Goal: Task Accomplishment & Management: Manage account settings

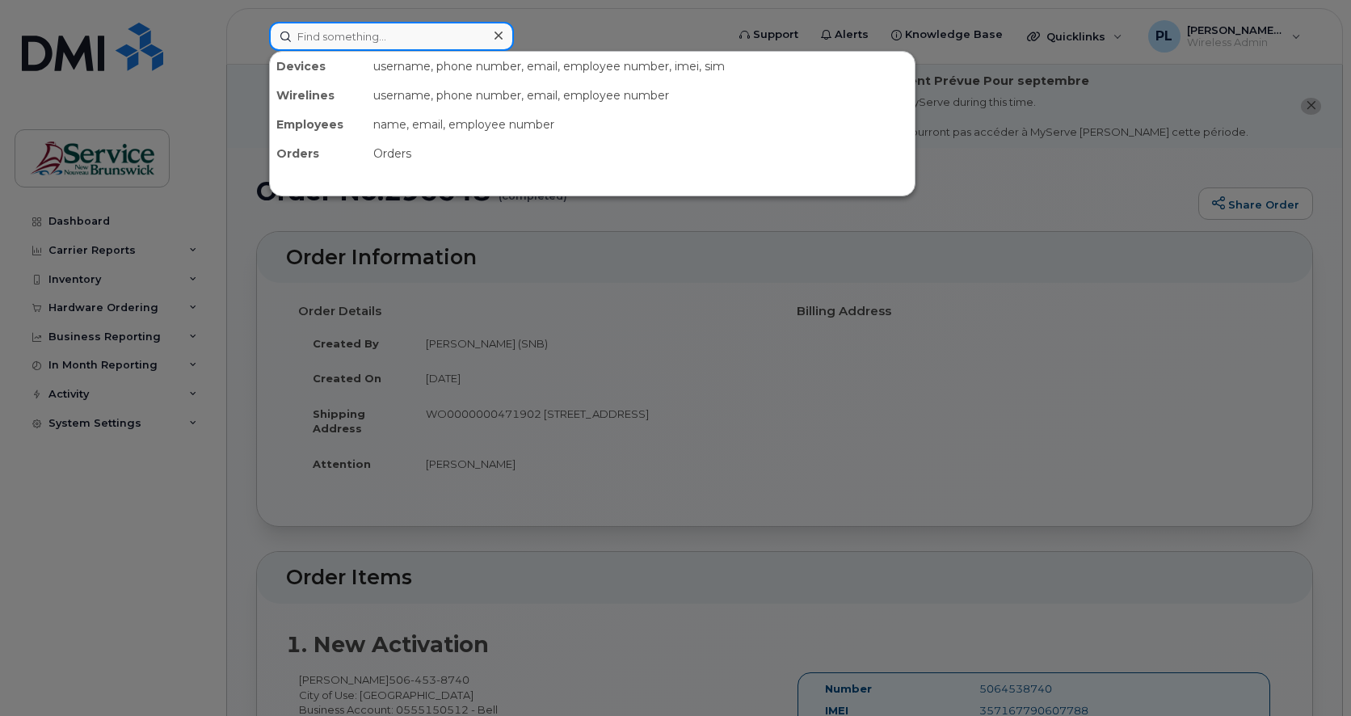
click at [383, 32] on input at bounding box center [391, 36] width 245 height 29
click at [742, 411] on div at bounding box center [675, 358] width 1351 height 716
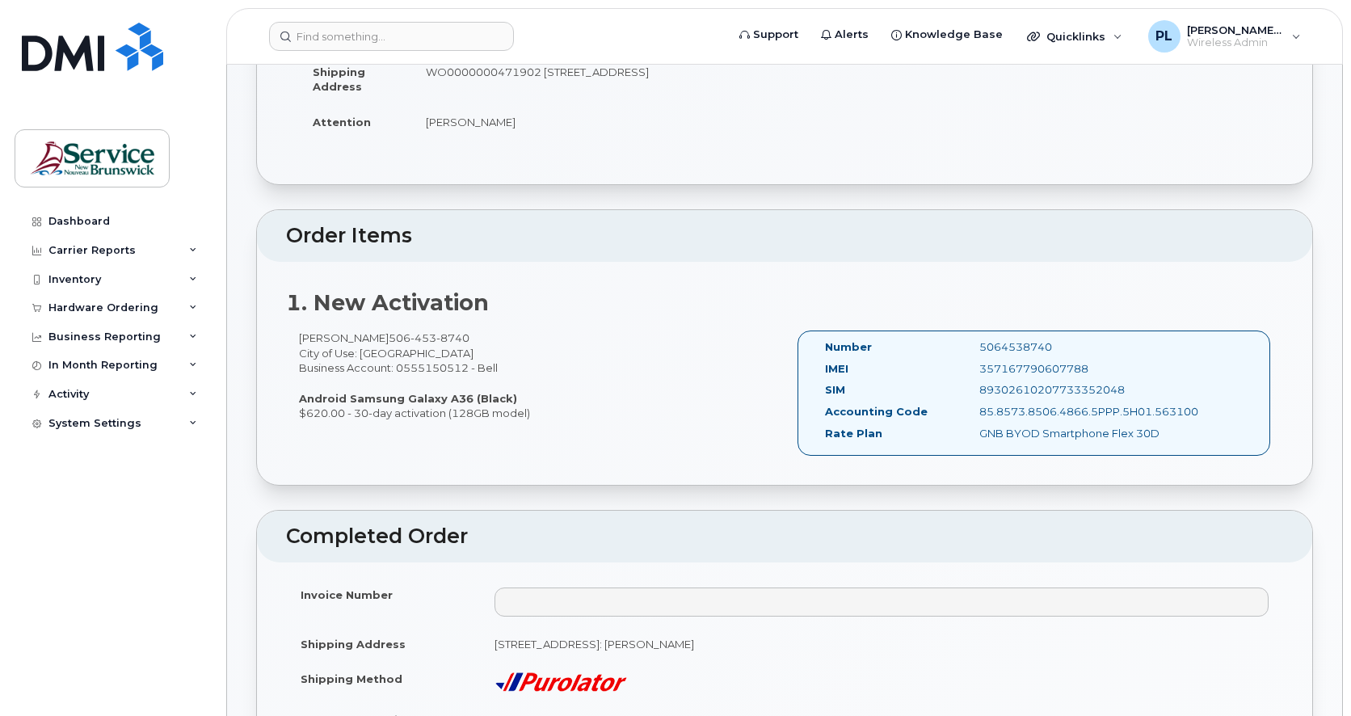
scroll to position [539, 0]
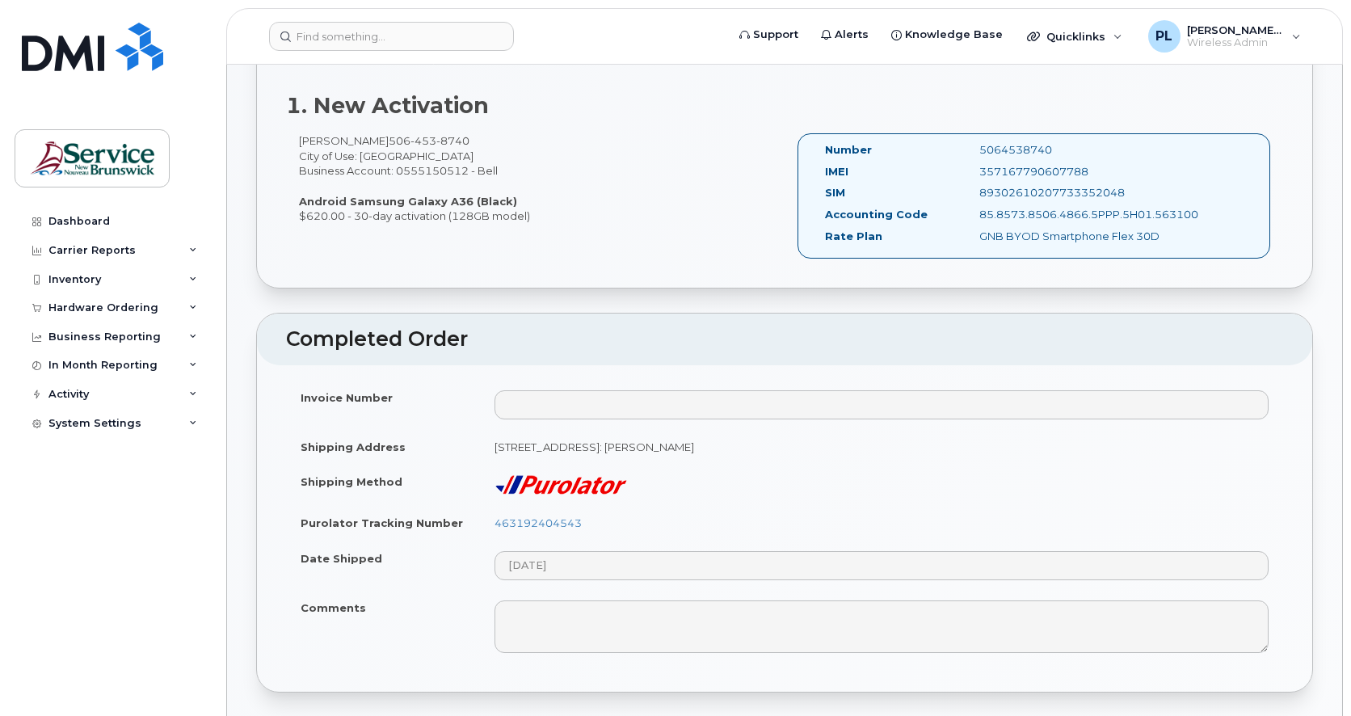
drag, startPoint x: 1055, startPoint y: 150, endPoint x: 976, endPoint y: 148, distance: 79.2
click at [976, 148] on div "5064538740" at bounding box center [1075, 149] width 216 height 15
copy div "5064538740"
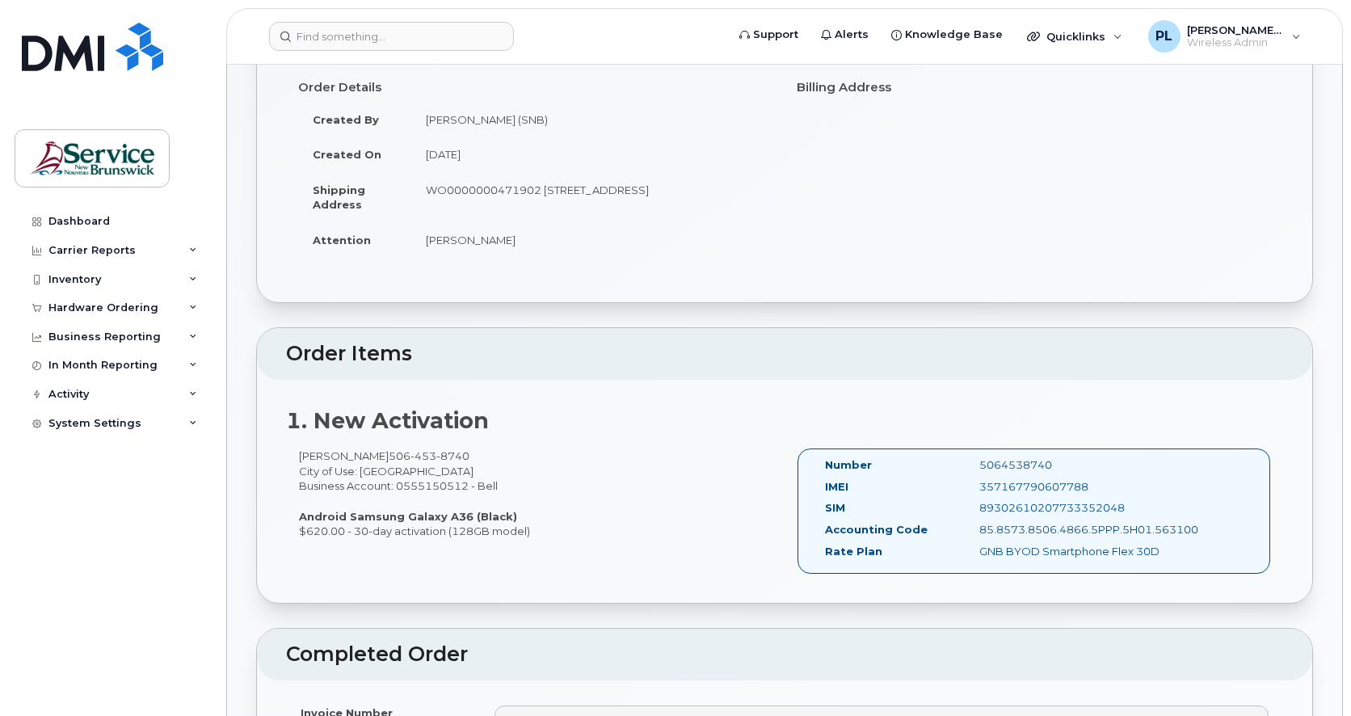
scroll to position [0, 0]
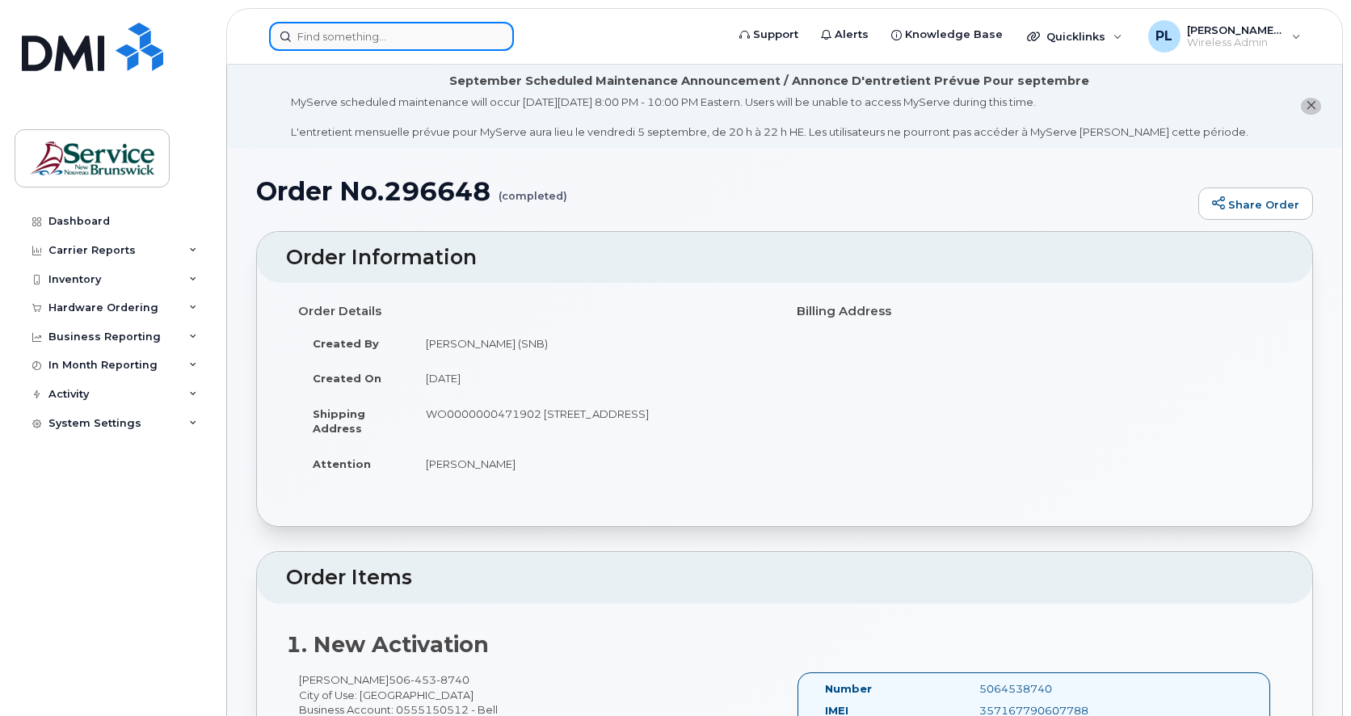
click at [418, 39] on input at bounding box center [391, 36] width 245 height 29
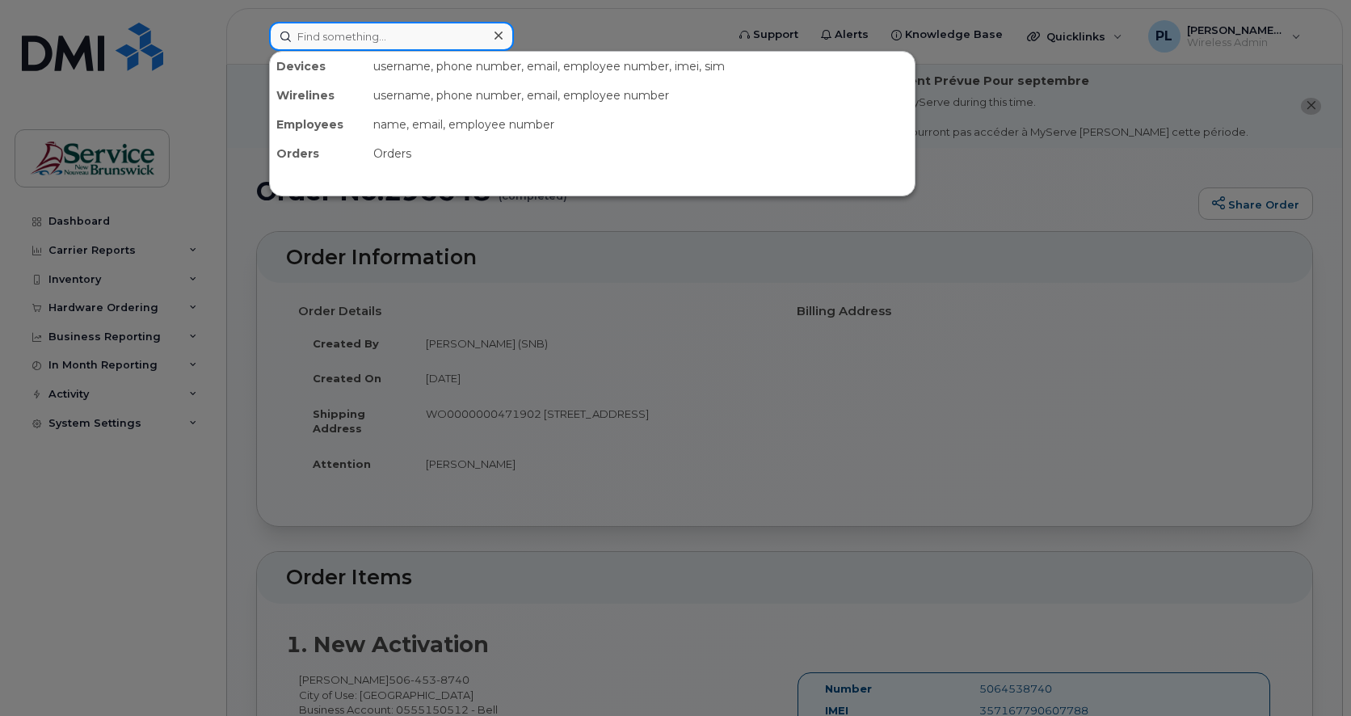
paste input "5064538740"
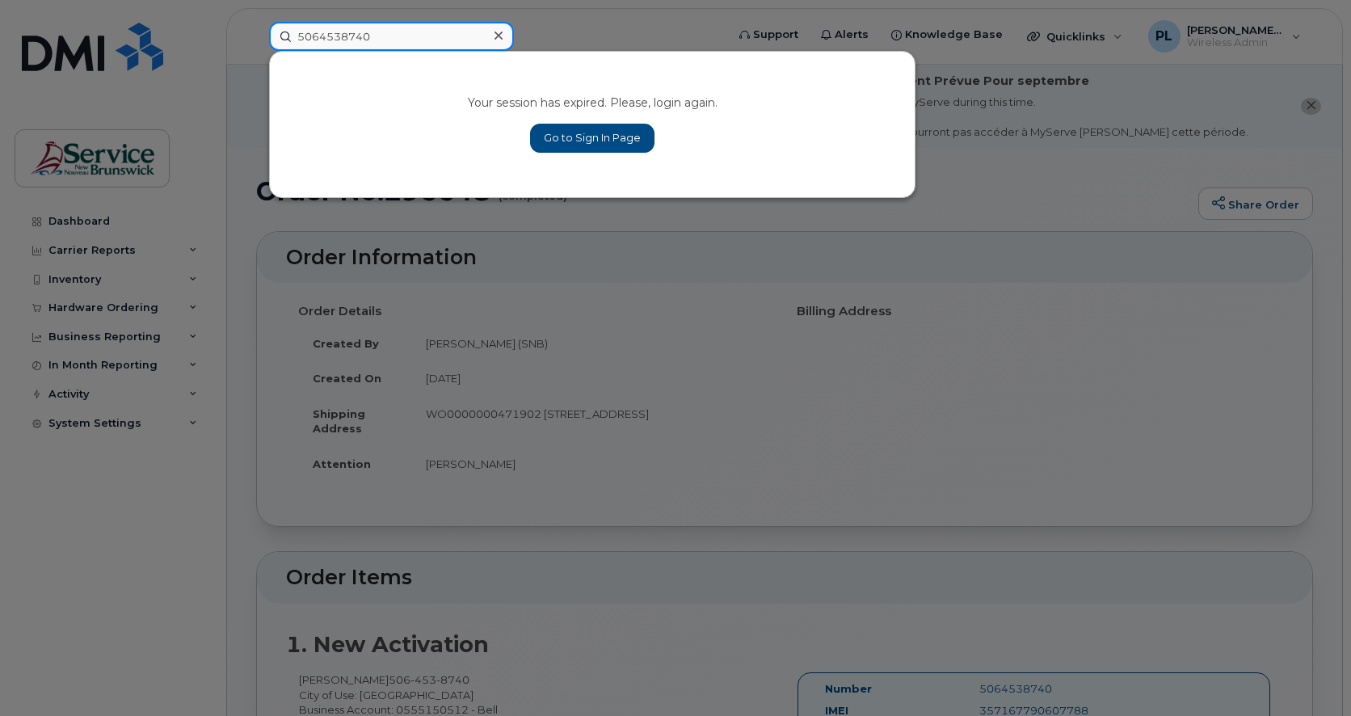
type input "5064538740"
click at [571, 142] on link "Go to Sign In Page" at bounding box center [592, 138] width 124 height 29
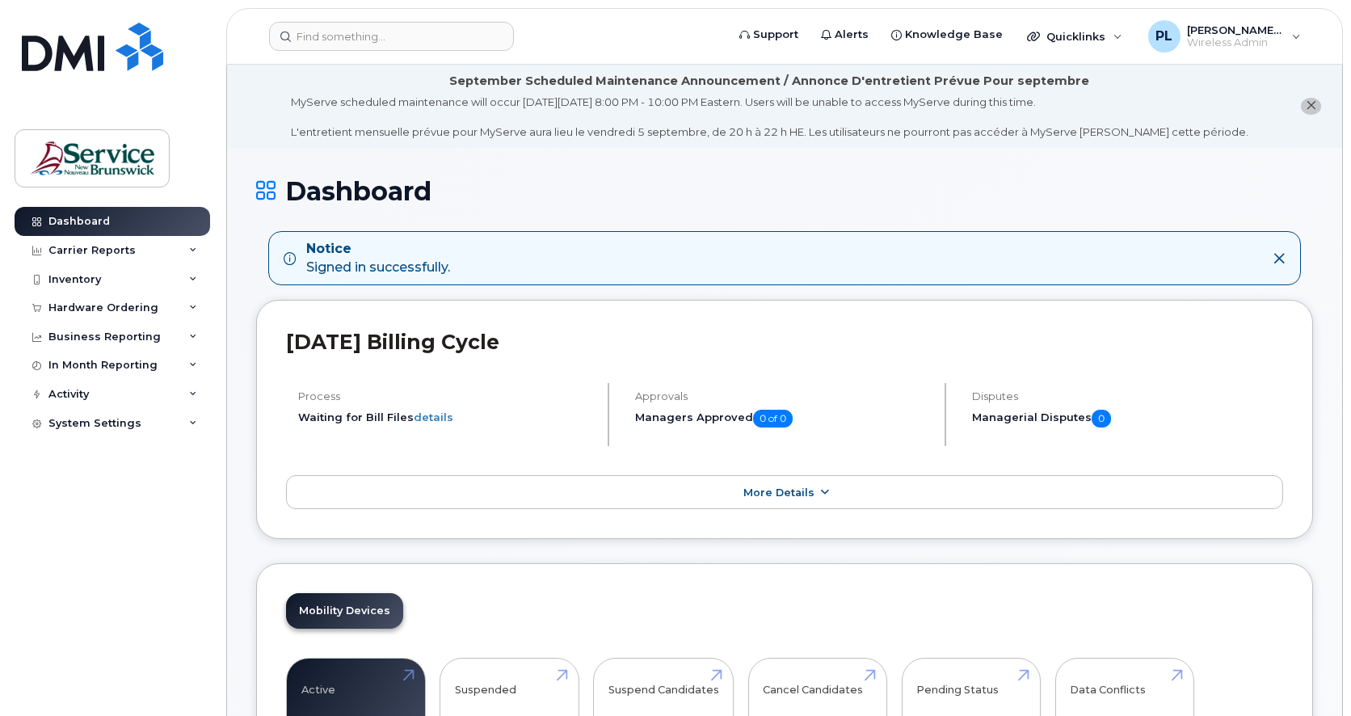
drag, startPoint x: 255, startPoint y: 517, endPoint x: 297, endPoint y: 478, distance: 57.2
click at [356, 41] on input at bounding box center [391, 36] width 245 height 29
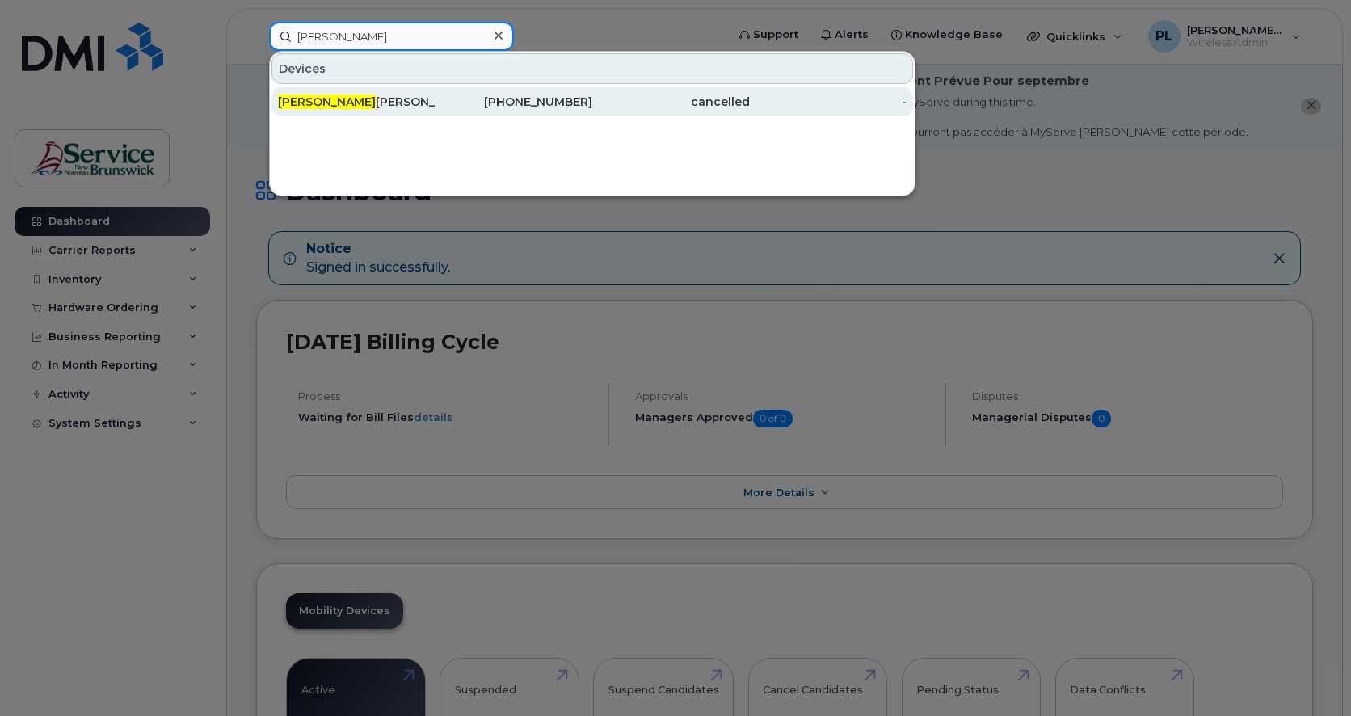
type input "[PERSON_NAME]"
click at [390, 101] on div "[PERSON_NAME]" at bounding box center [357, 102] width 158 height 16
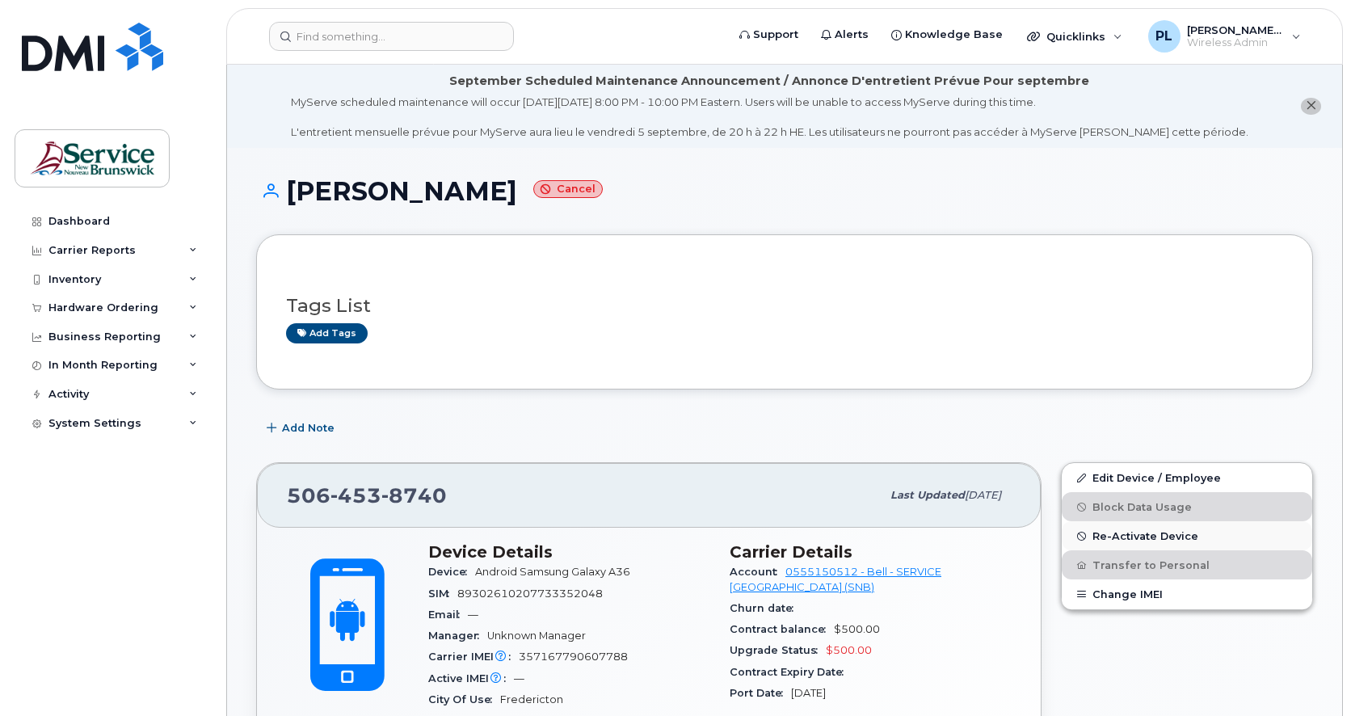
click at [1142, 536] on span "Re-Activate Device" at bounding box center [1145, 536] width 106 height 12
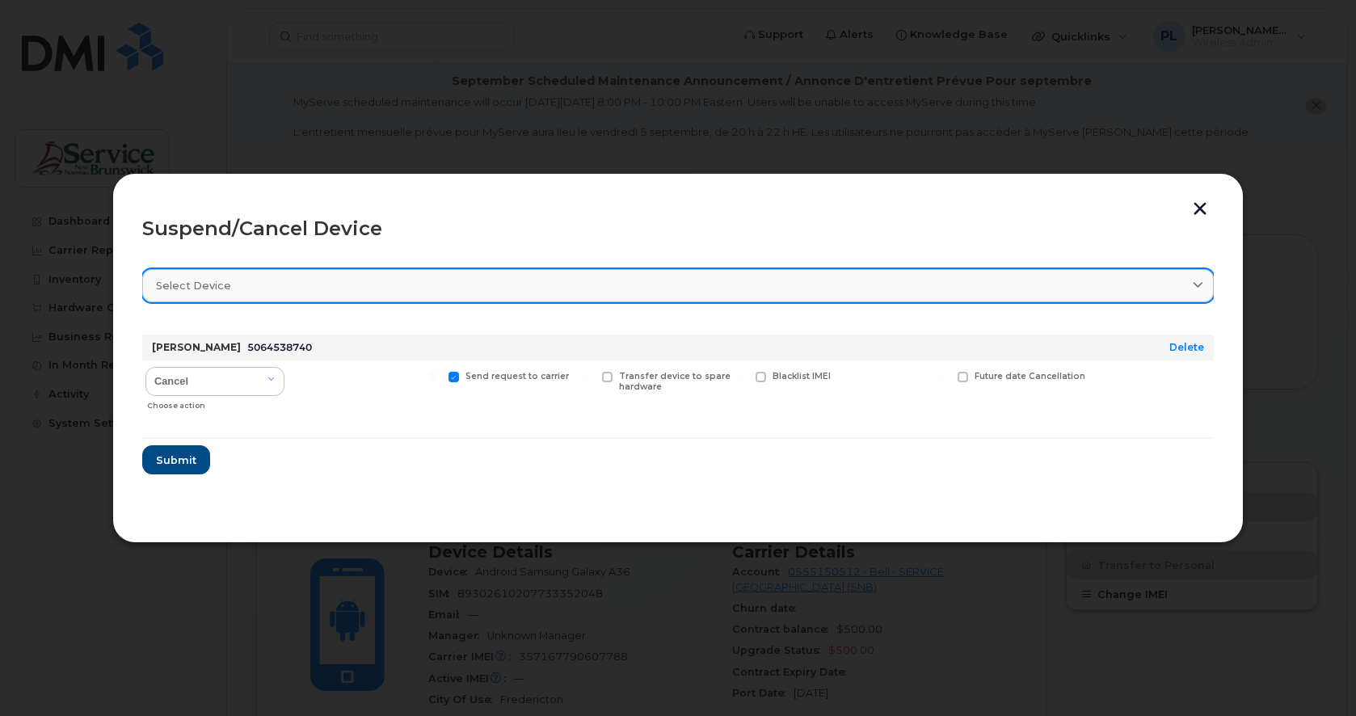
click at [378, 277] on link "Select device" at bounding box center [677, 285] width 1071 height 33
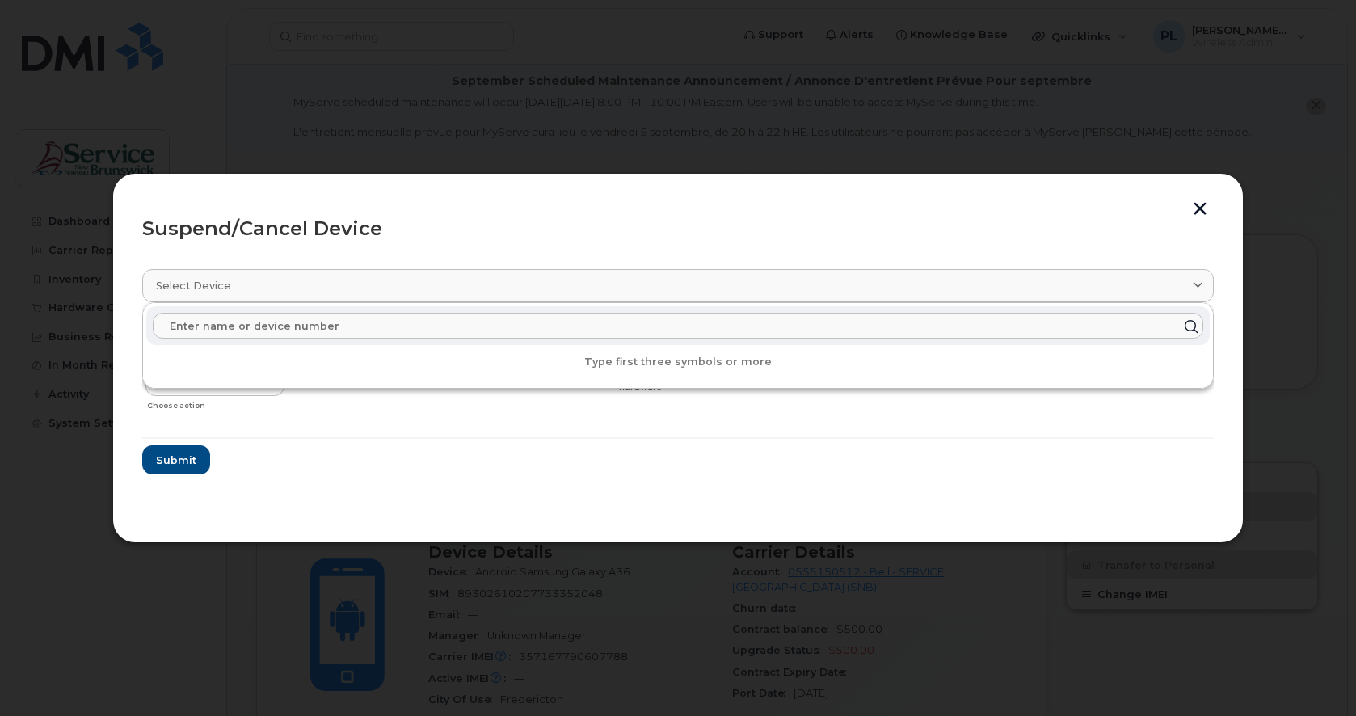
click at [355, 468] on form "Gisele McIntyre 5064538740 Delete Cancel Suspend - Extend Suspension Suspend - …" at bounding box center [677, 398] width 1071 height 153
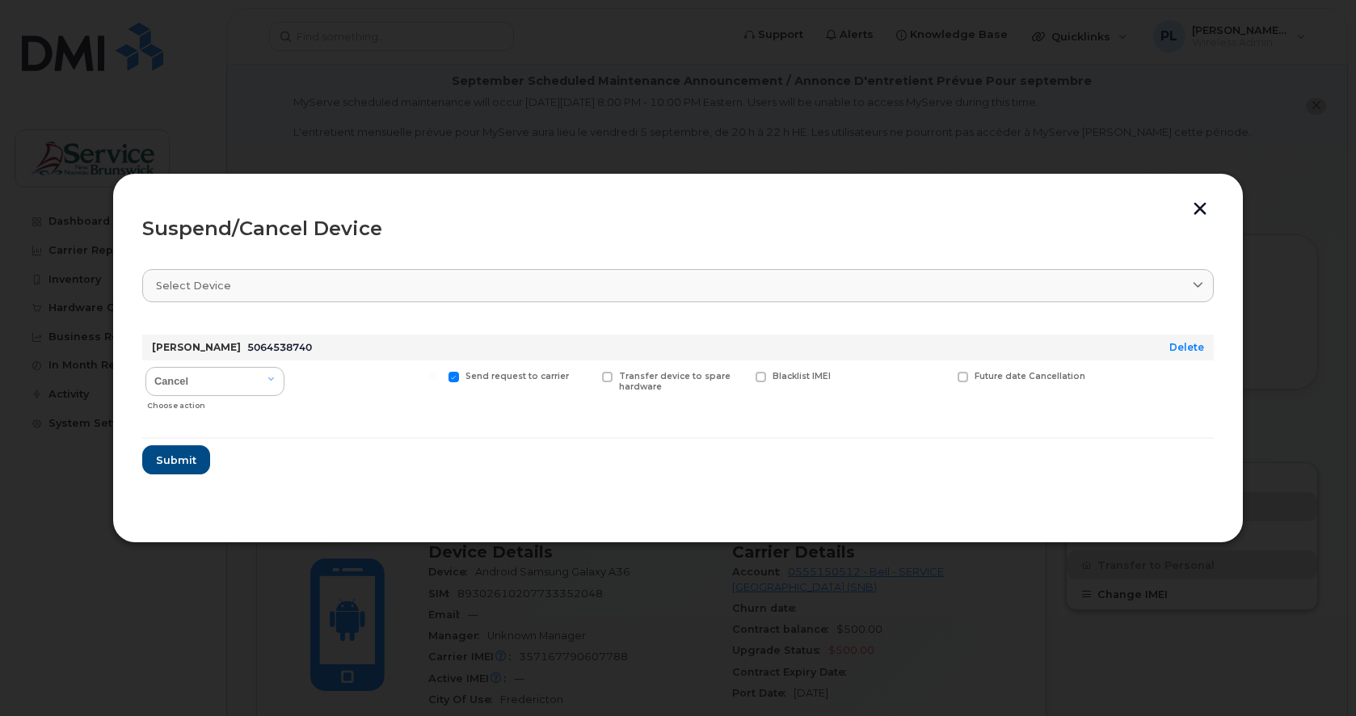
click at [518, 626] on div at bounding box center [678, 358] width 1356 height 716
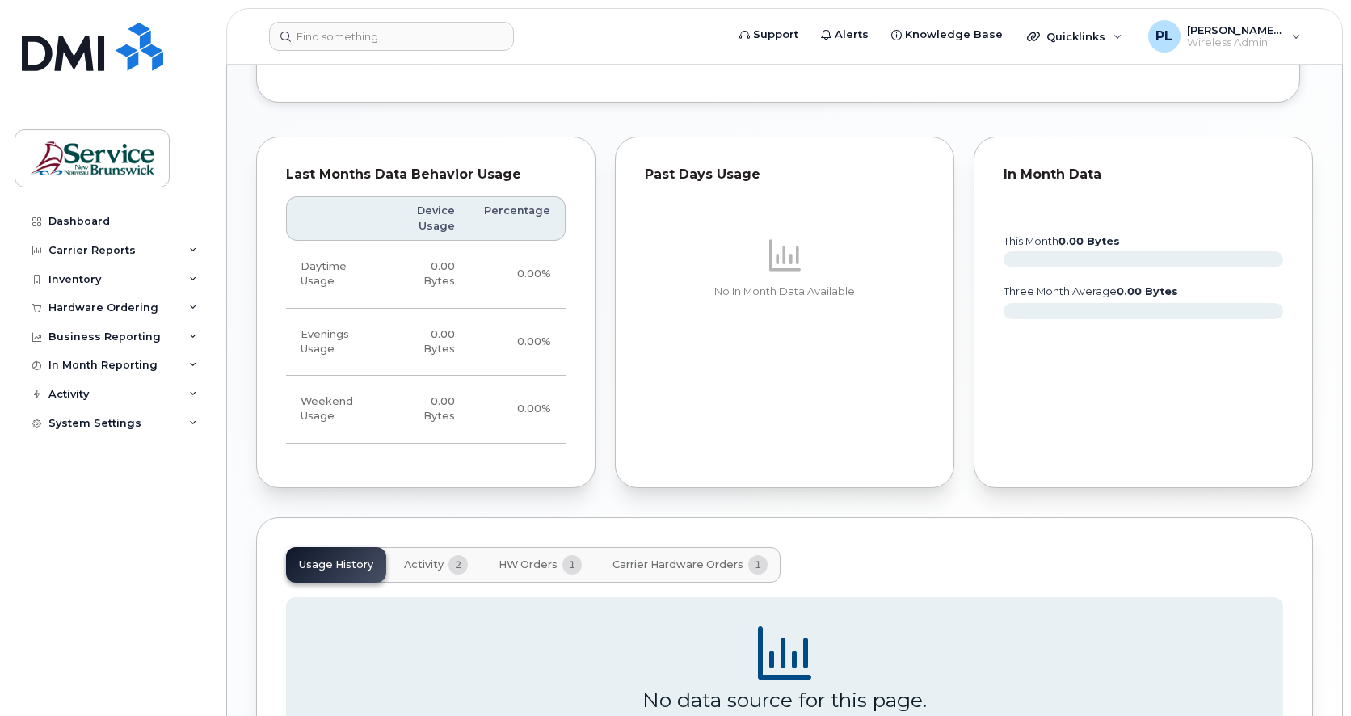
scroll to position [1289, 0]
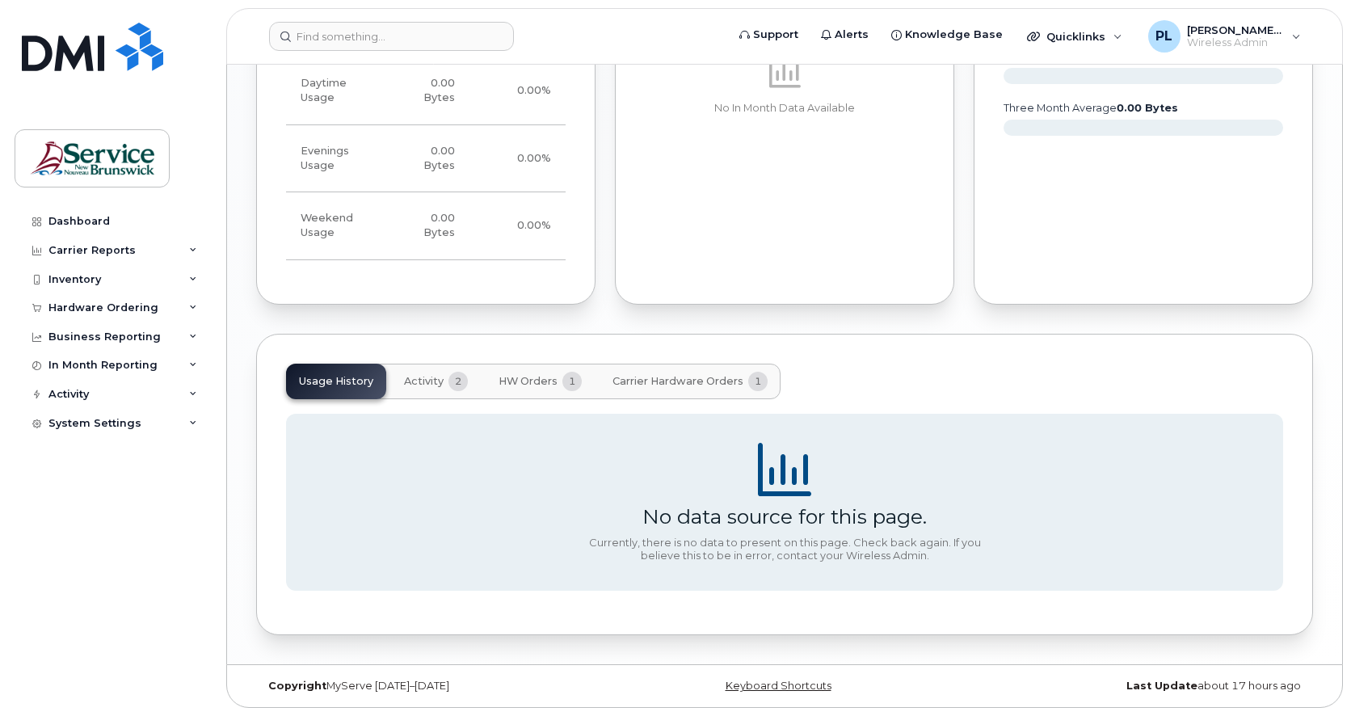
click at [440, 383] on span "Activity" at bounding box center [424, 381] width 40 height 13
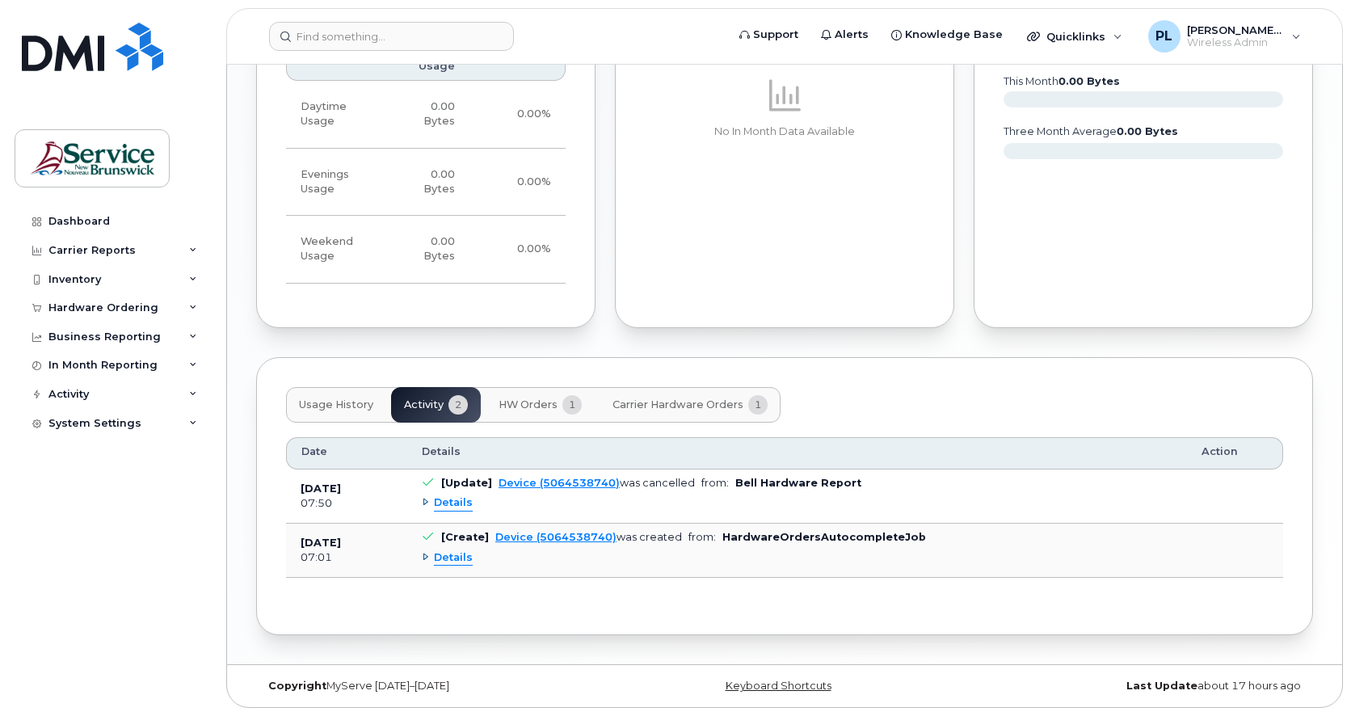
scroll to position [1265, 0]
click at [423, 553] on div "Details" at bounding box center [447, 557] width 51 height 15
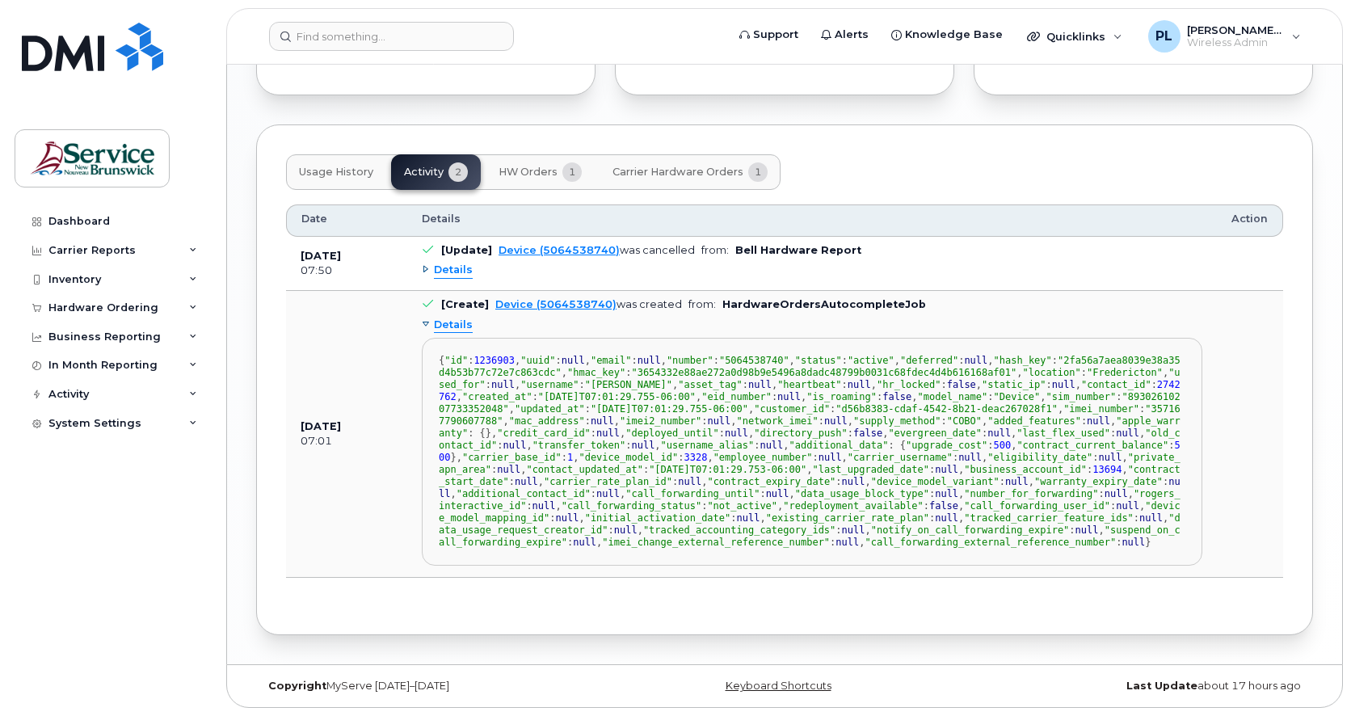
scroll to position [66, 0]
drag, startPoint x: 534, startPoint y: 330, endPoint x: 614, endPoint y: 330, distance: 80.0
click at [614, 403] on span ""357167790607788"" at bounding box center [810, 414] width 742 height 23
copy span "357167790607788"
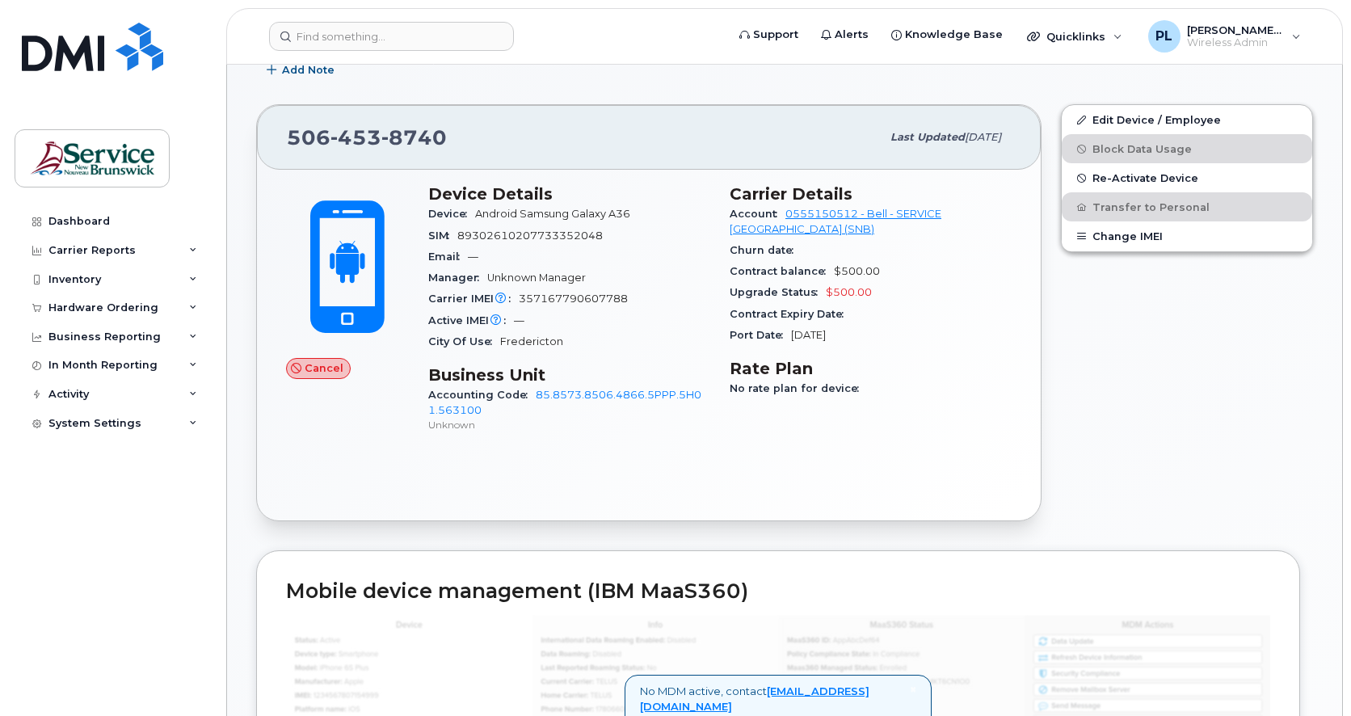
scroll to position [274, 0]
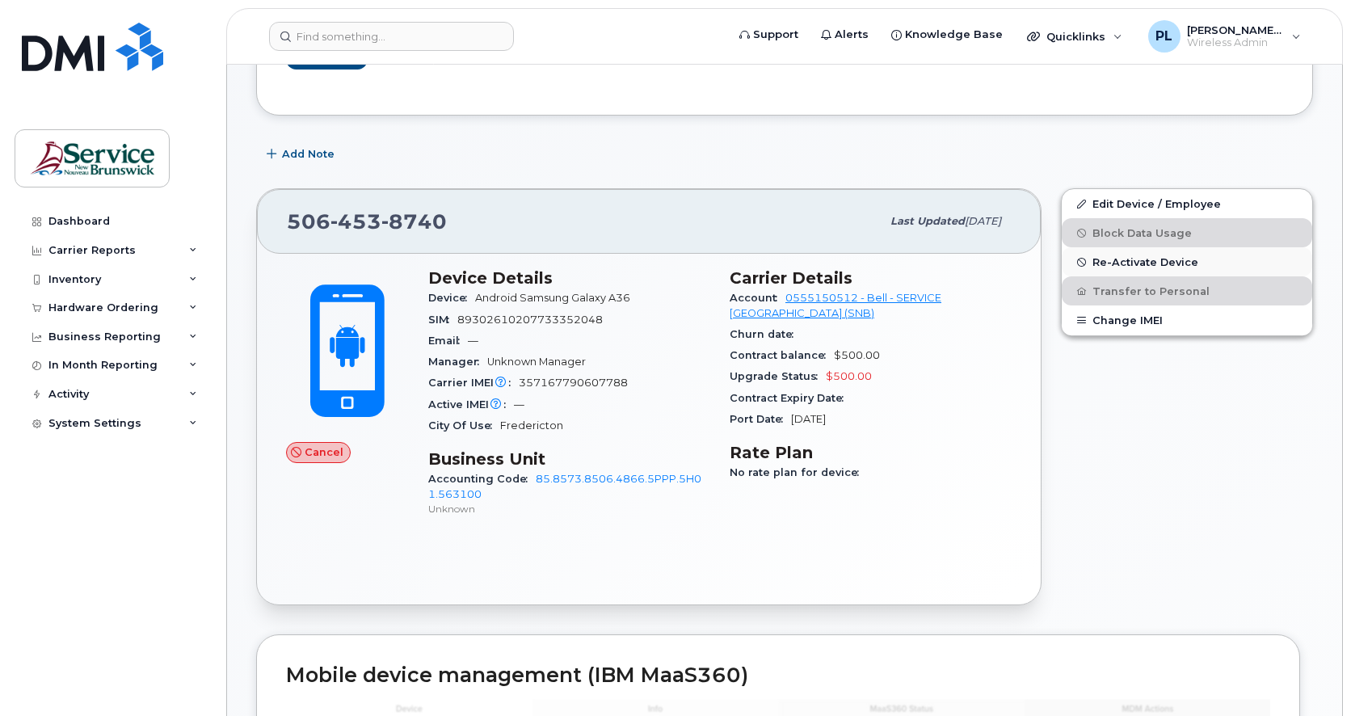
click at [1099, 257] on span "Re-Activate Device" at bounding box center [1145, 262] width 106 height 12
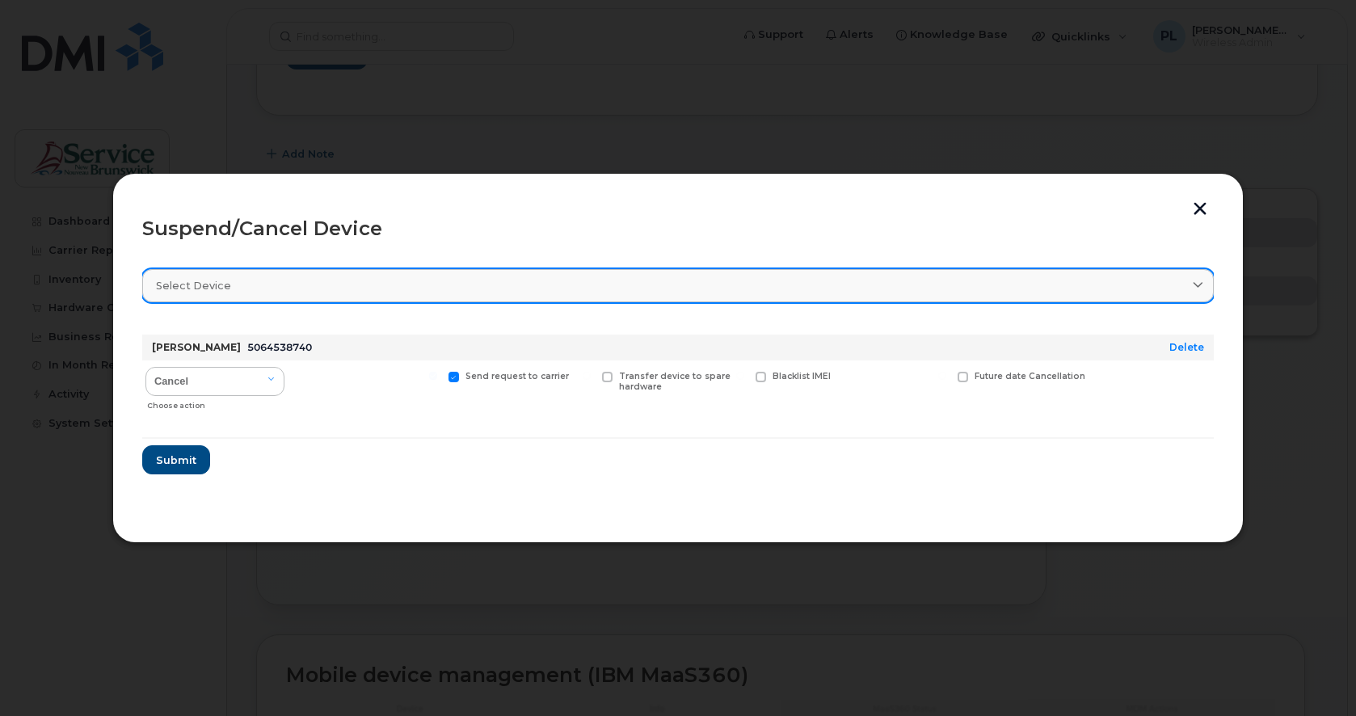
click at [257, 288] on div "Select device" at bounding box center [678, 285] width 1044 height 15
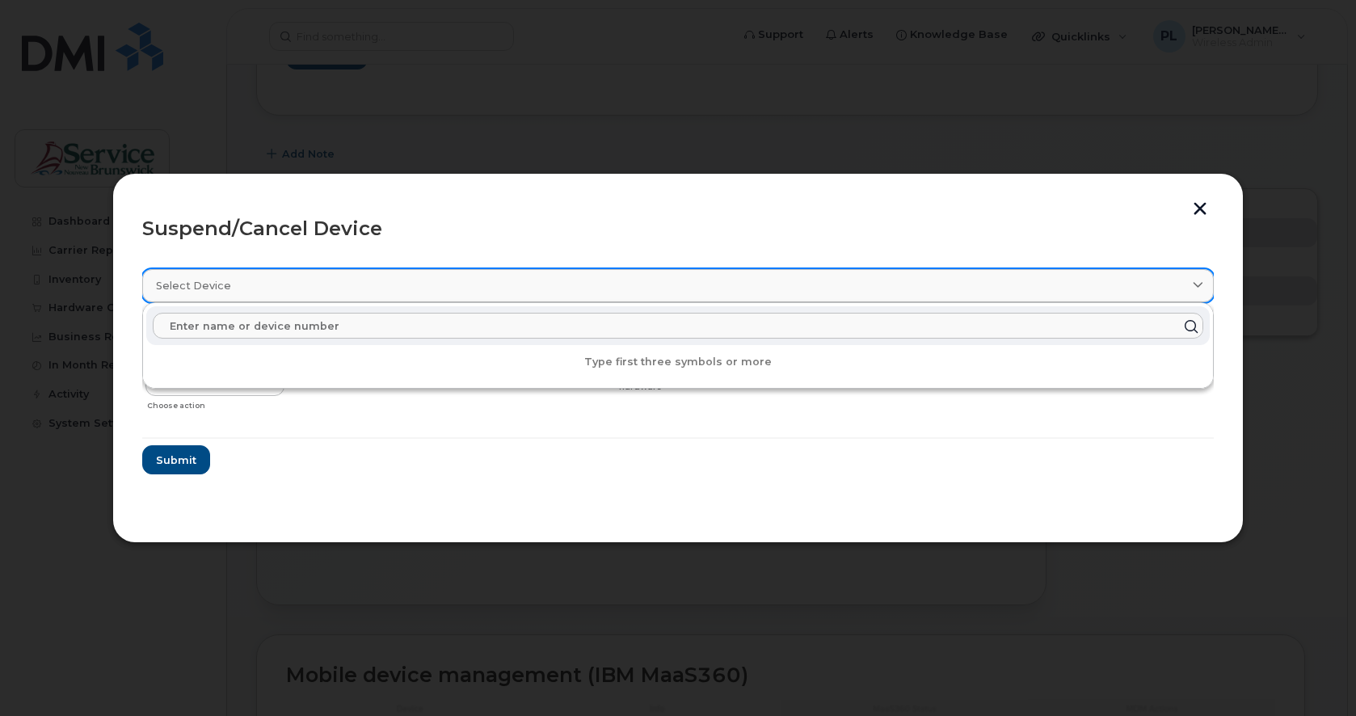
paste input "357167790607788"
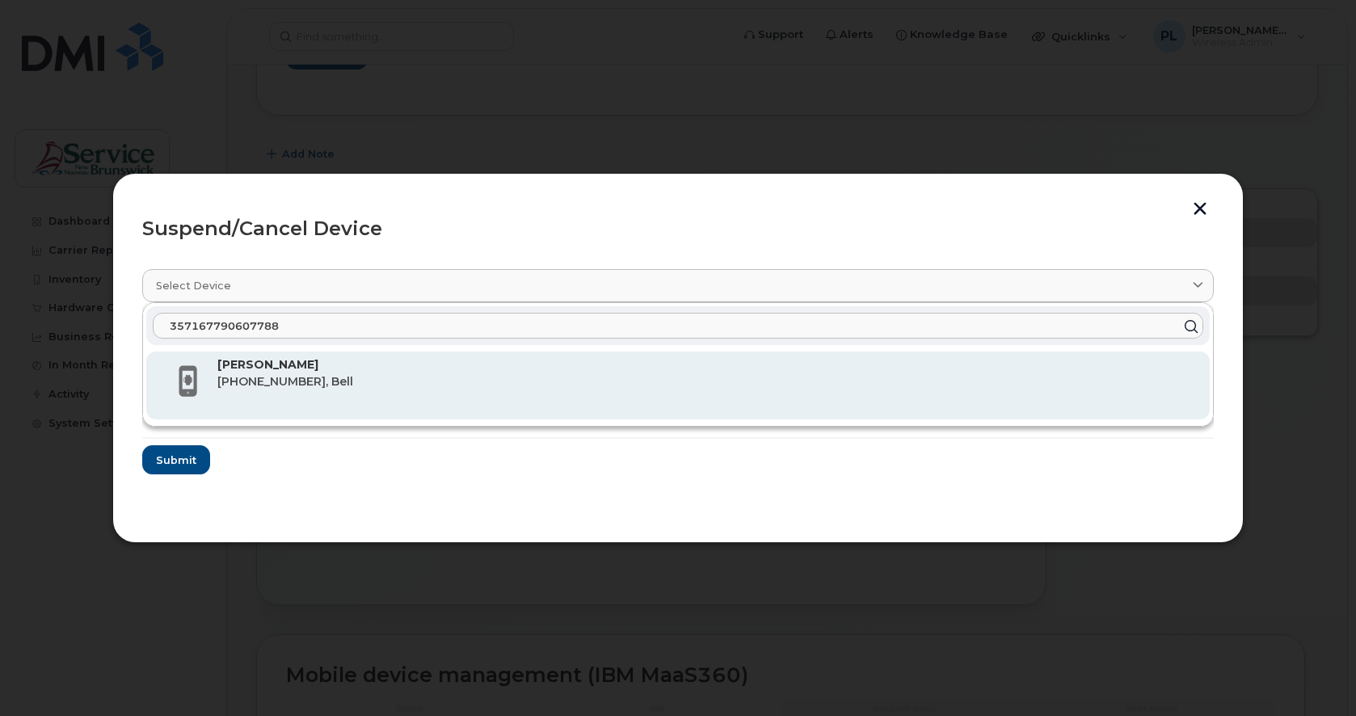
type input "357167790607788"
click at [269, 369] on strong "Gisele McIntyre" at bounding box center [267, 364] width 101 height 15
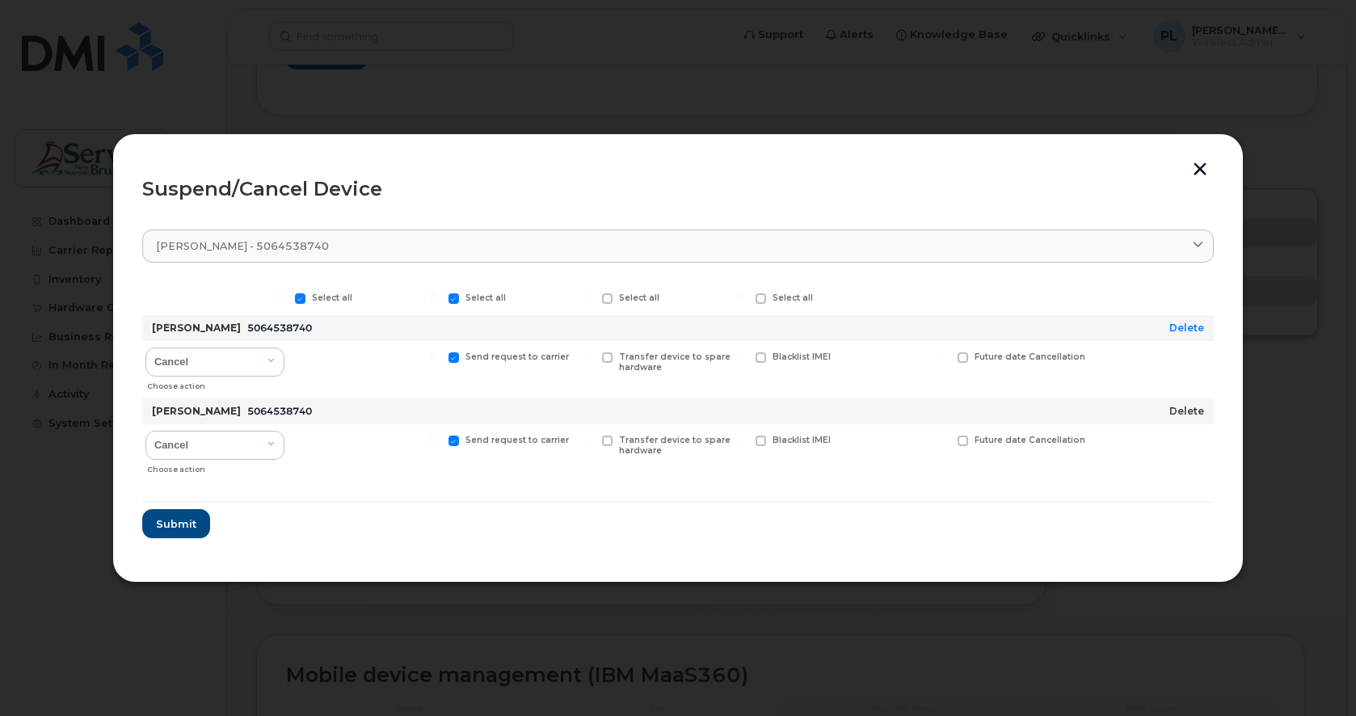
click at [1189, 410] on link "Delete" at bounding box center [1186, 411] width 35 height 12
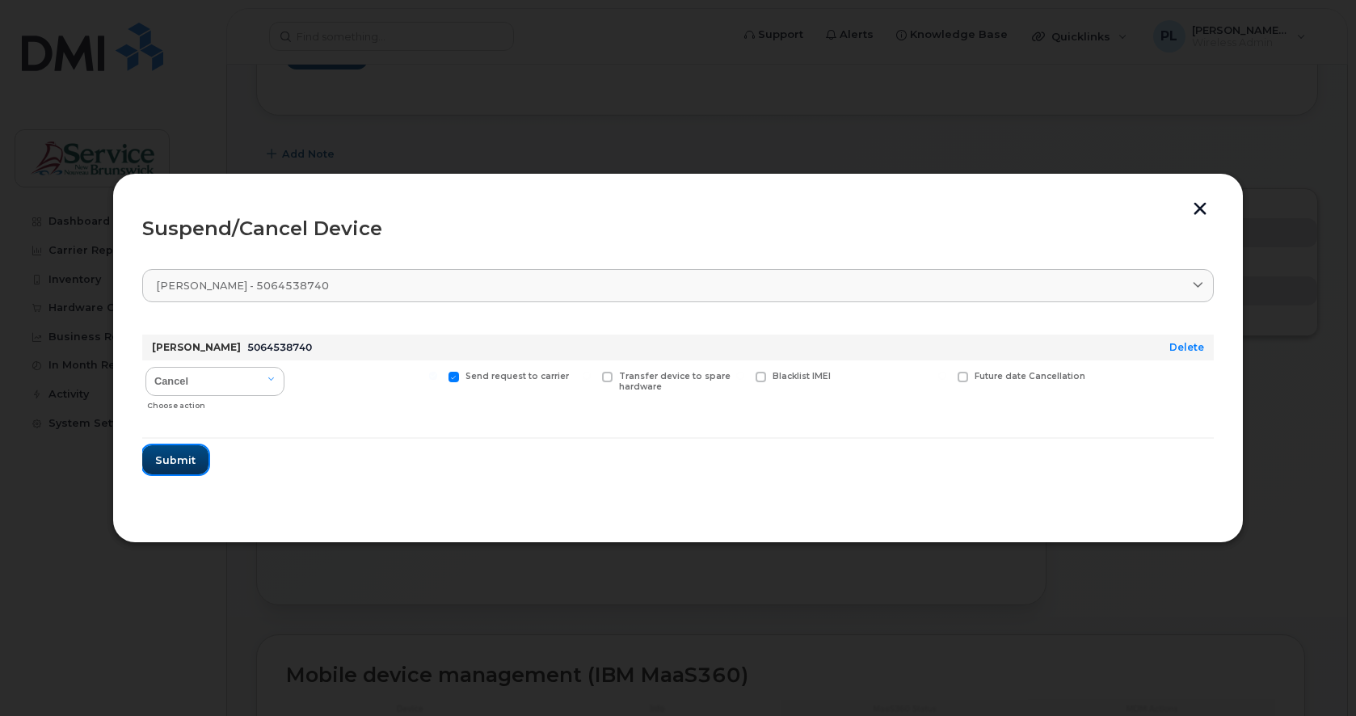
click at [186, 464] on span "Submit" at bounding box center [175, 459] width 40 height 15
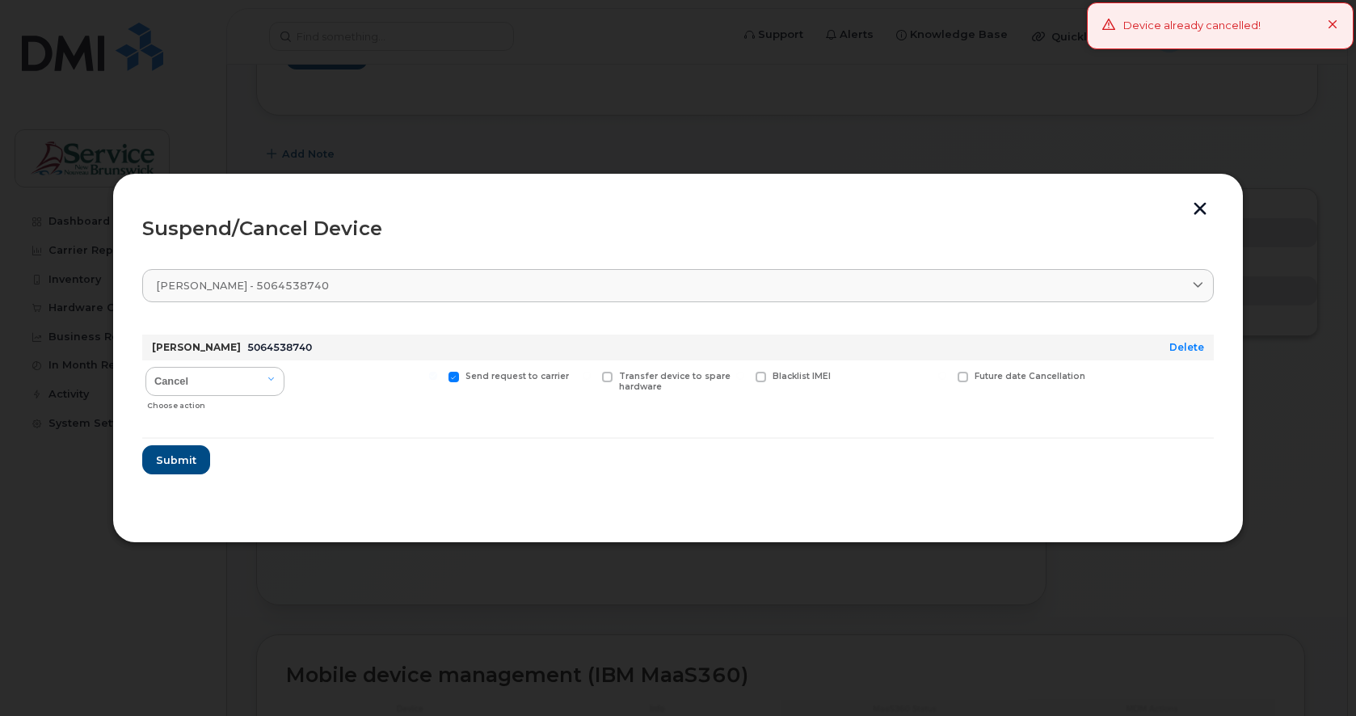
click at [1189, 205] on button "button" at bounding box center [1200, 210] width 24 height 17
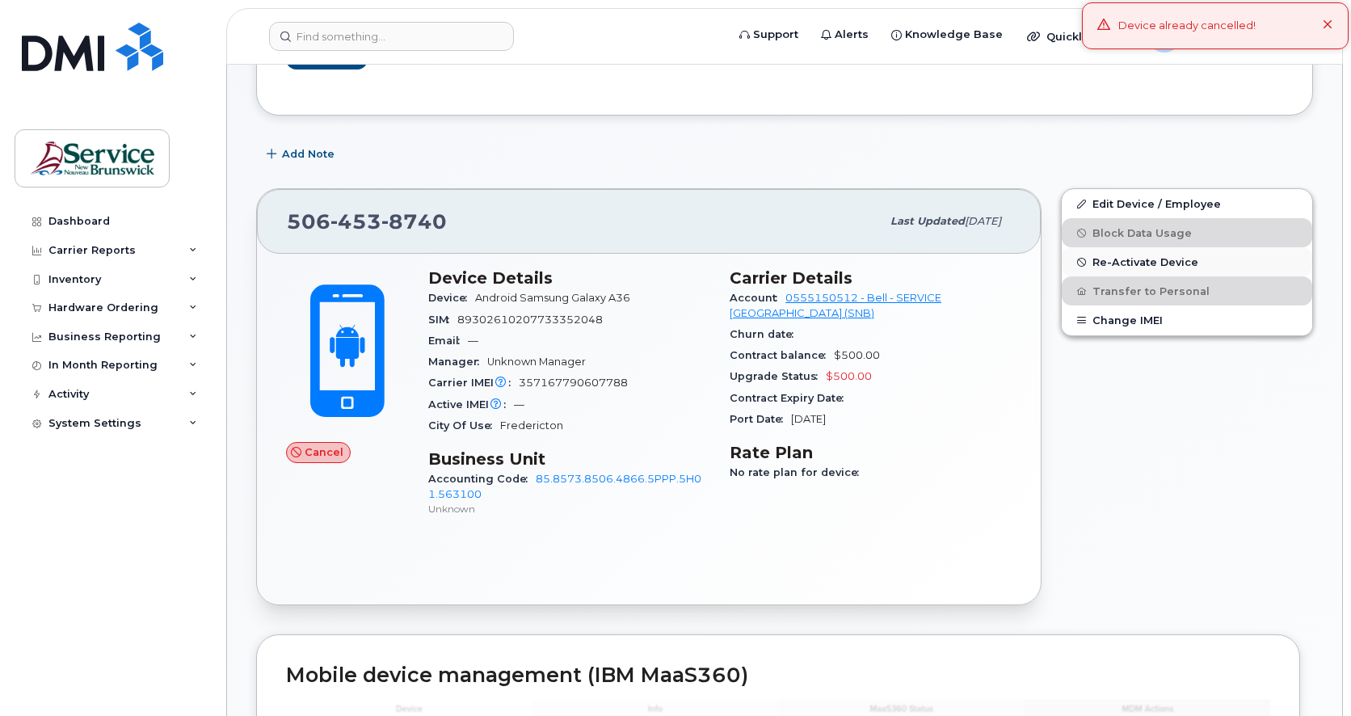
click at [1142, 262] on span "Re-Activate Device" at bounding box center [1145, 262] width 106 height 12
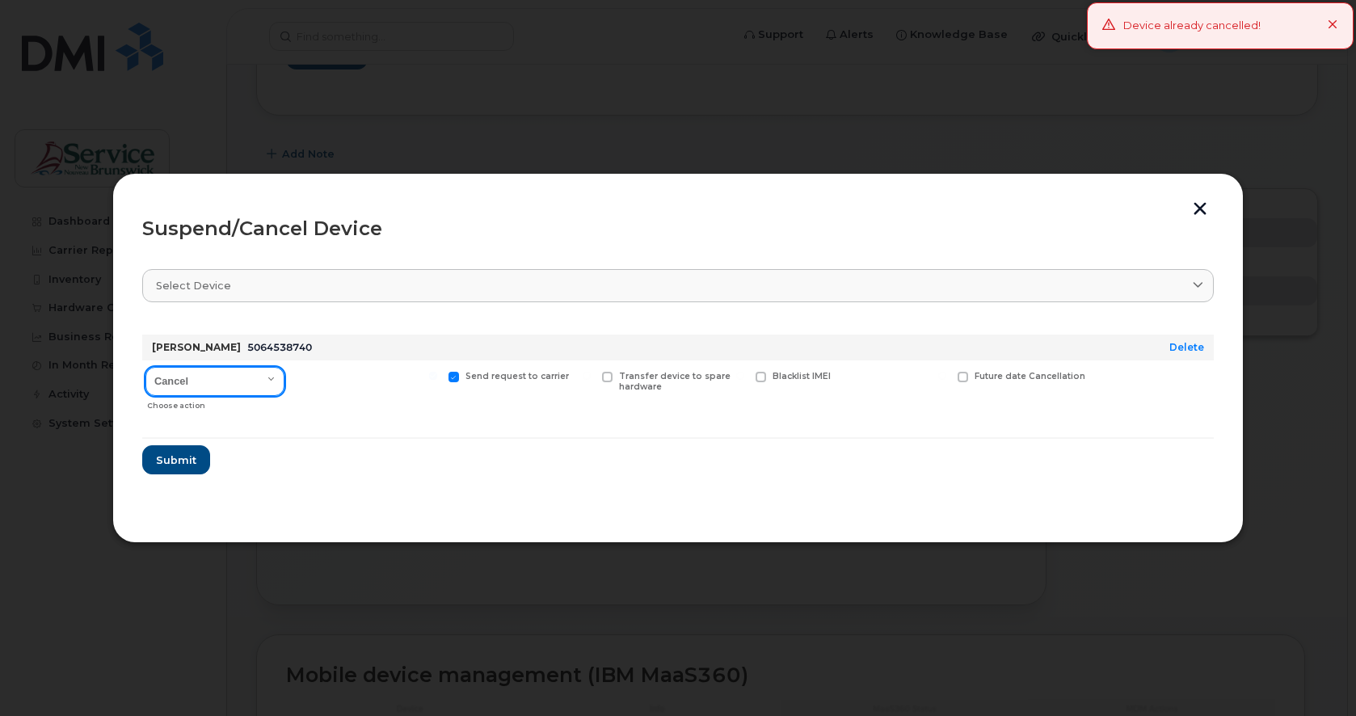
click at [271, 382] on select "Cancel Suspend - Extend Suspension Suspend - Reduced Rate Suspend - Full Rate S…" at bounding box center [214, 381] width 139 height 29
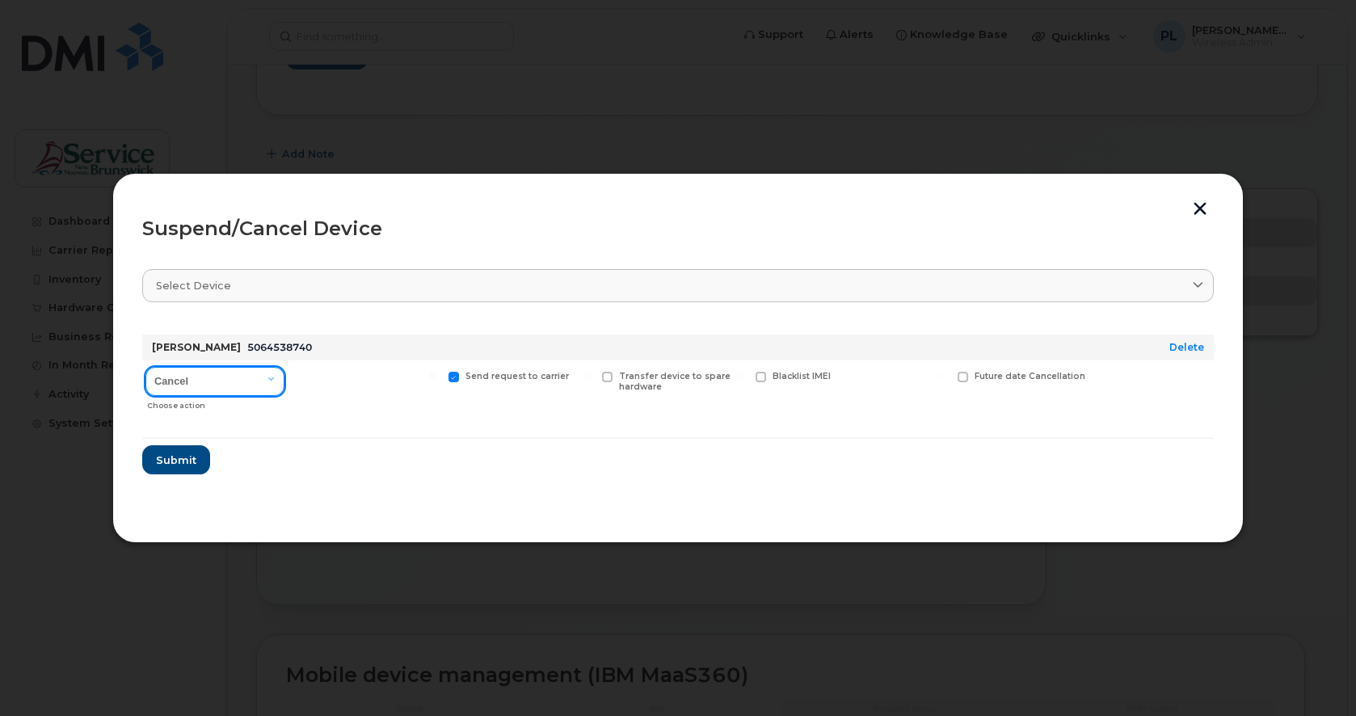
select select "[object Object]"
click at [145, 367] on select "Cancel Suspend - Extend Suspension Suspend - Reduced Rate Suspend - Full Rate S…" at bounding box center [214, 381] width 139 height 29
click at [176, 461] on span "Submit" at bounding box center [175, 459] width 40 height 15
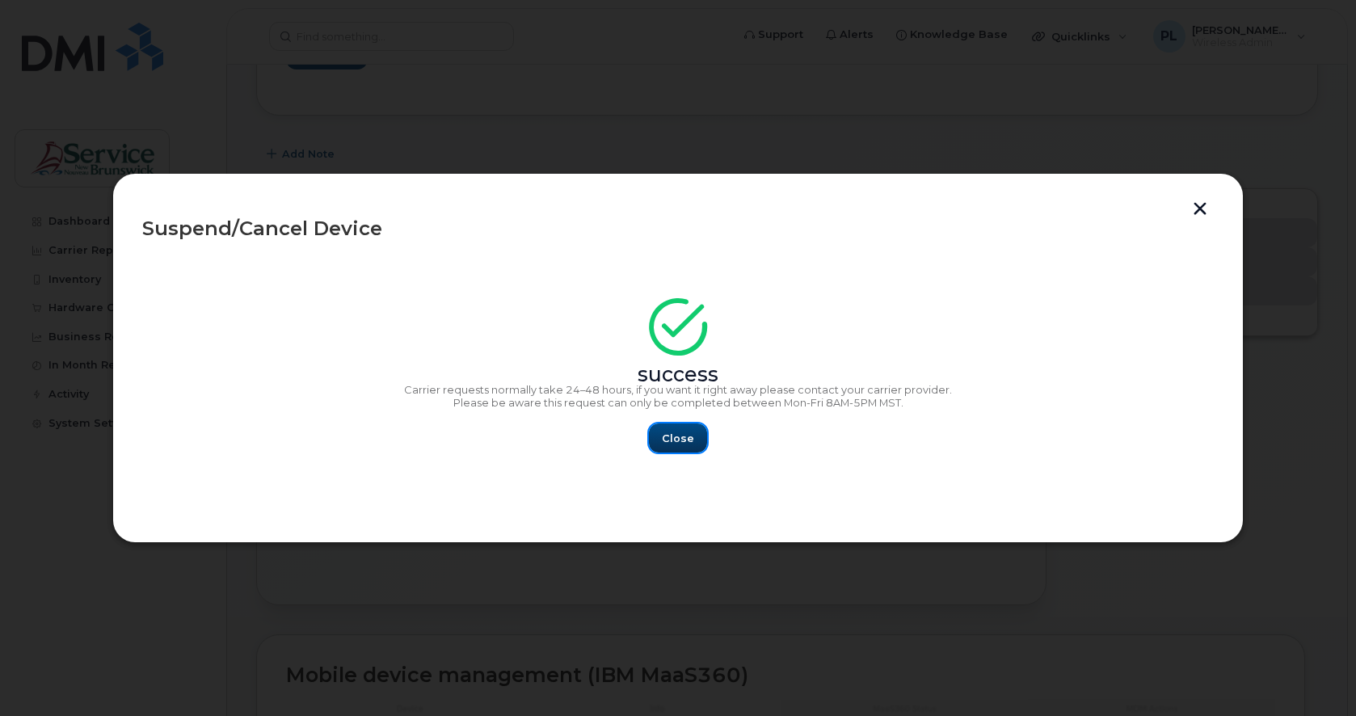
click at [680, 432] on span "Close" at bounding box center [678, 438] width 32 height 15
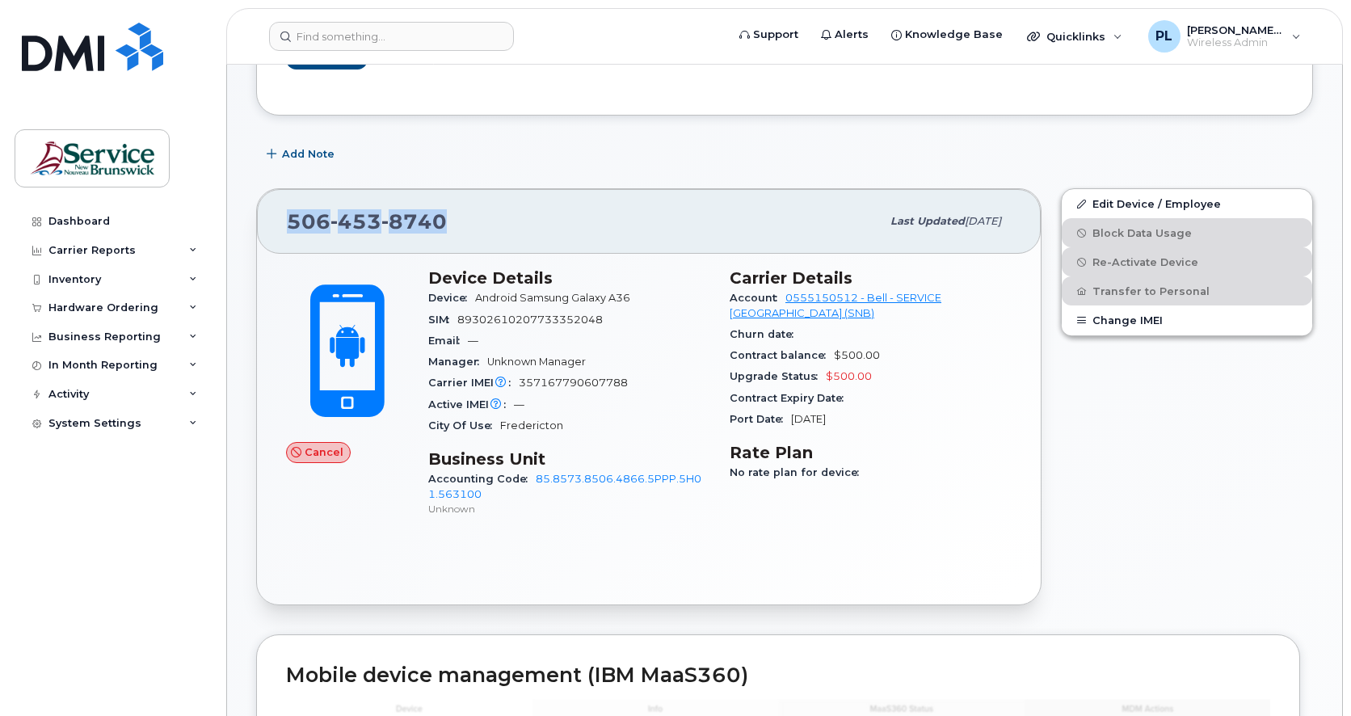
drag, startPoint x: 460, startPoint y: 227, endPoint x: 280, endPoint y: 216, distance: 180.5
click at [280, 216] on div "506 453 8740 Last updated Aug 12, 2025" at bounding box center [649, 221] width 784 height 65
copy span "506 453 8740"
click at [1075, 549] on div "Edit Device / Employee Block Data Usage Re-Activate Device Transfer to Personal…" at bounding box center [1186, 397] width 271 height 436
